Goal: Information Seeking & Learning: Learn about a topic

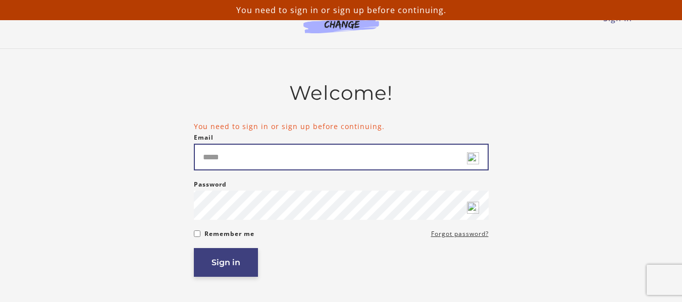
type input "**********"
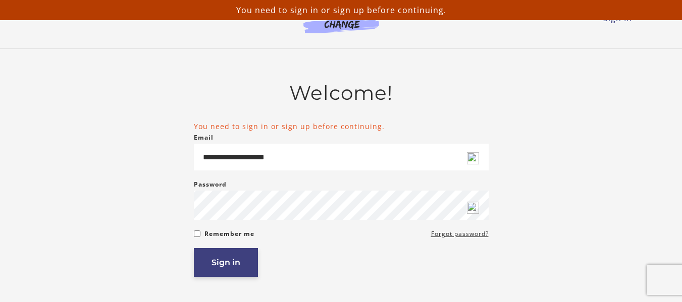
click at [215, 267] on button "Sign in" at bounding box center [226, 262] width 64 height 29
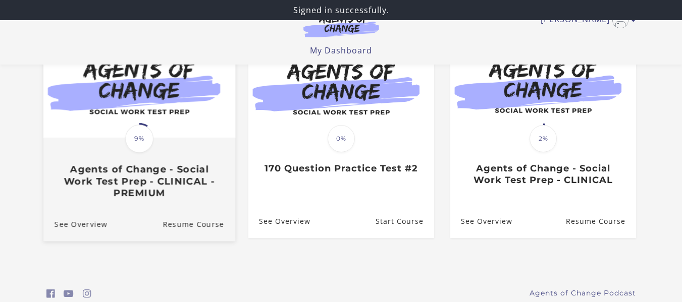
scroll to position [101, 0]
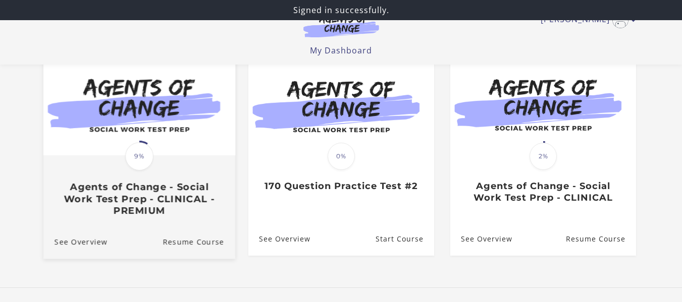
click at [146, 155] on span "9%" at bounding box center [139, 156] width 28 height 28
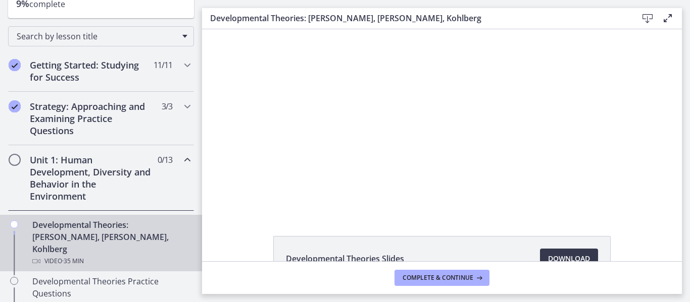
scroll to position [151, 0]
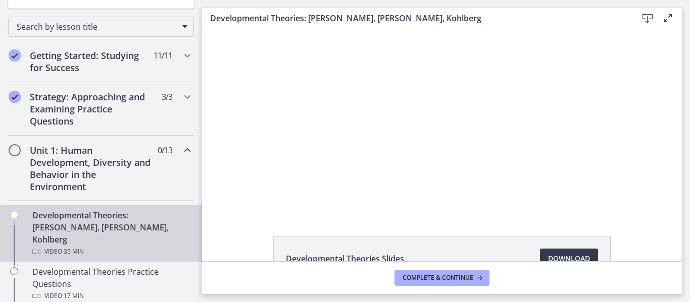
click at [97, 157] on h2 "Unit 1: Human Development, Diversity and Behavior in the Environment" at bounding box center [91, 168] width 123 height 48
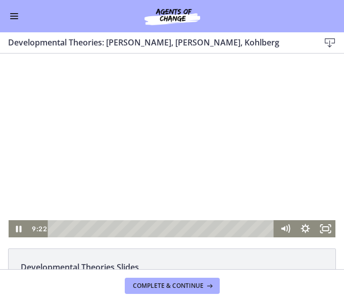
scroll to position [137, 0]
click at [10, 230] on icon "Pause" at bounding box center [19, 228] width 20 height 17
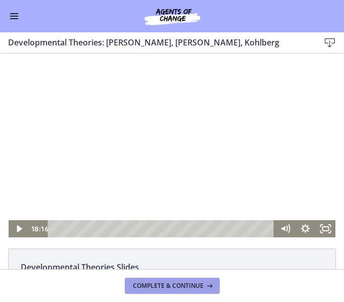
click at [173, 285] on span "Complete & continue" at bounding box center [168, 286] width 71 height 8
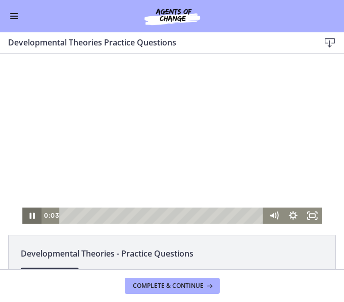
click at [30, 219] on icon "Pause" at bounding box center [32, 216] width 5 height 6
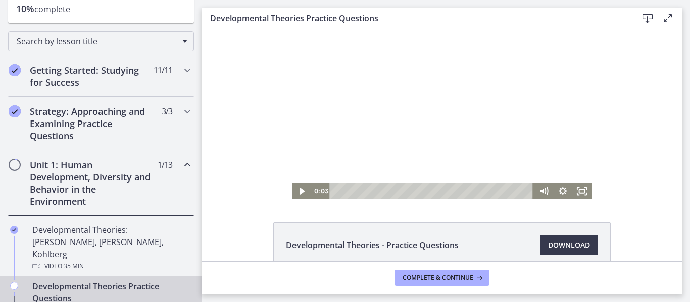
click at [83, 189] on h2 "Unit 1: Human Development, Diversity and Behavior in the Environment" at bounding box center [91, 183] width 123 height 48
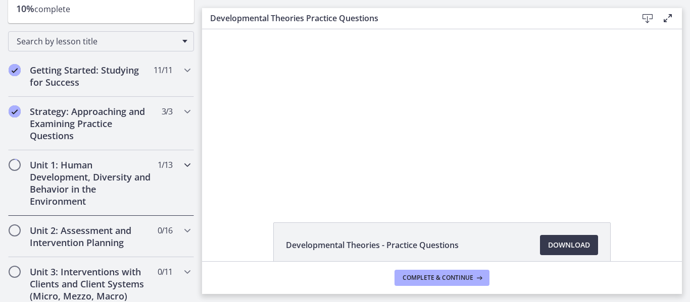
click at [85, 189] on h2 "Unit 1: Human Development, Diversity and Behavior in the Environment" at bounding box center [91, 183] width 123 height 48
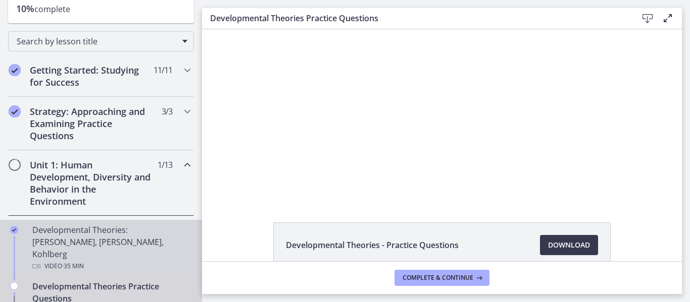
click at [91, 228] on div "Developmental Theories: [PERSON_NAME], [PERSON_NAME], Kohlberg Video · 35 min" at bounding box center [111, 248] width 158 height 48
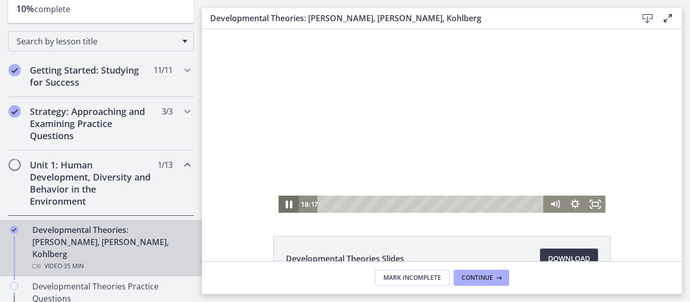
click at [285, 204] on icon "Pause" at bounding box center [288, 204] width 24 height 21
